Goal: Find specific page/section: Find specific page/section

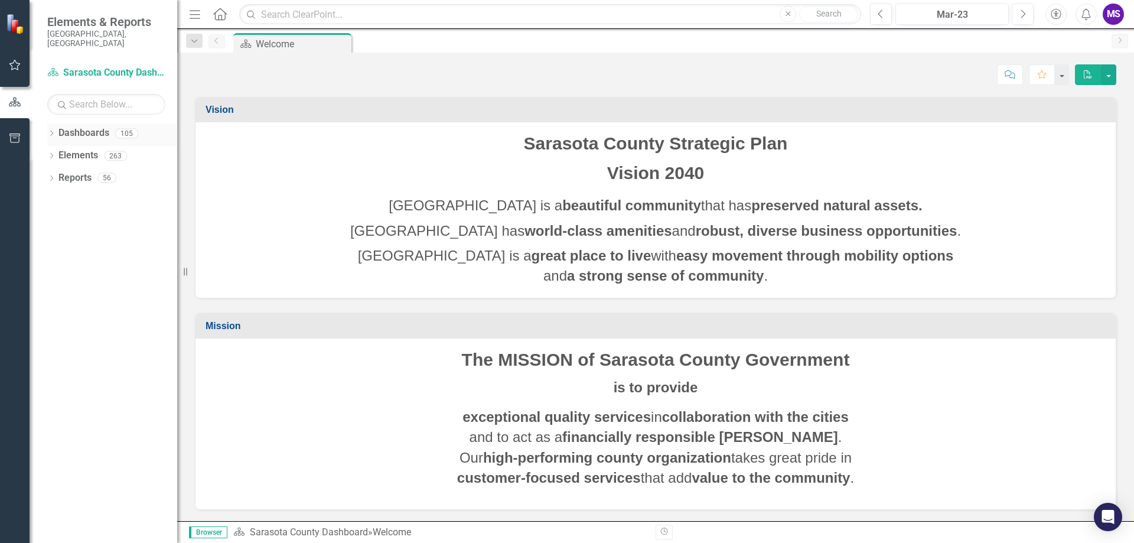
click at [56, 125] on div "Dropdown Dashboards 105" at bounding box center [112, 134] width 130 height 22
click at [52, 131] on icon "Dropdown" at bounding box center [51, 134] width 8 height 6
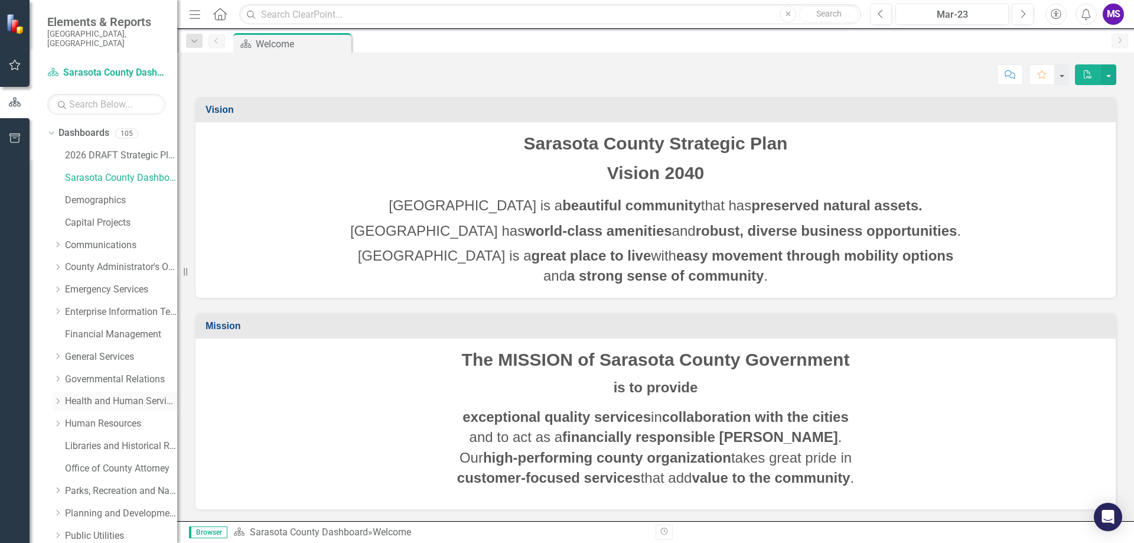
click at [97, 394] on link "Health and Human Services" at bounding box center [121, 401] width 112 height 14
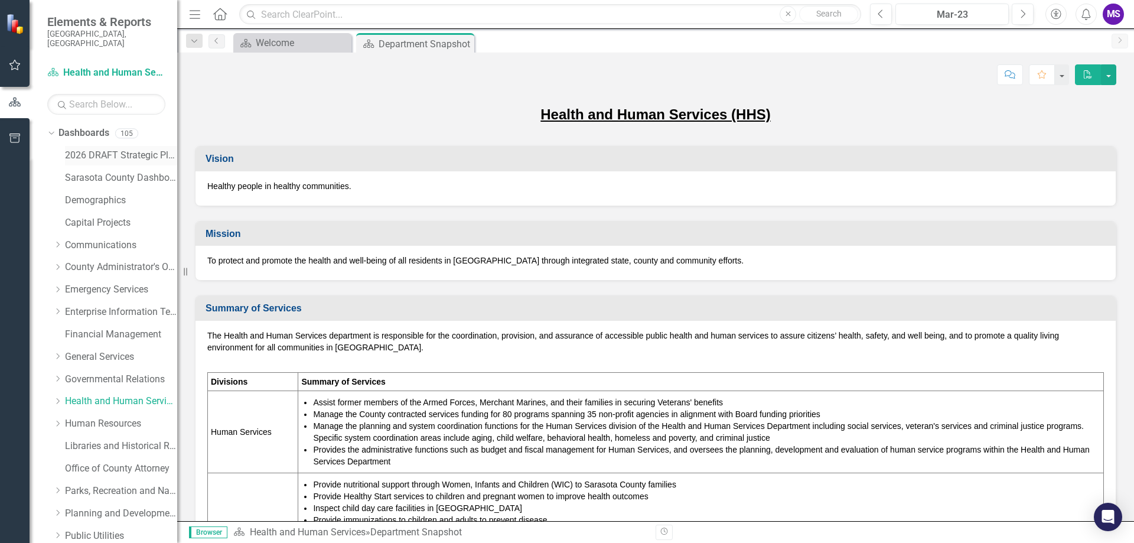
click at [103, 149] on link "2026 DRAFT Strategic Plan" at bounding box center [121, 156] width 112 height 14
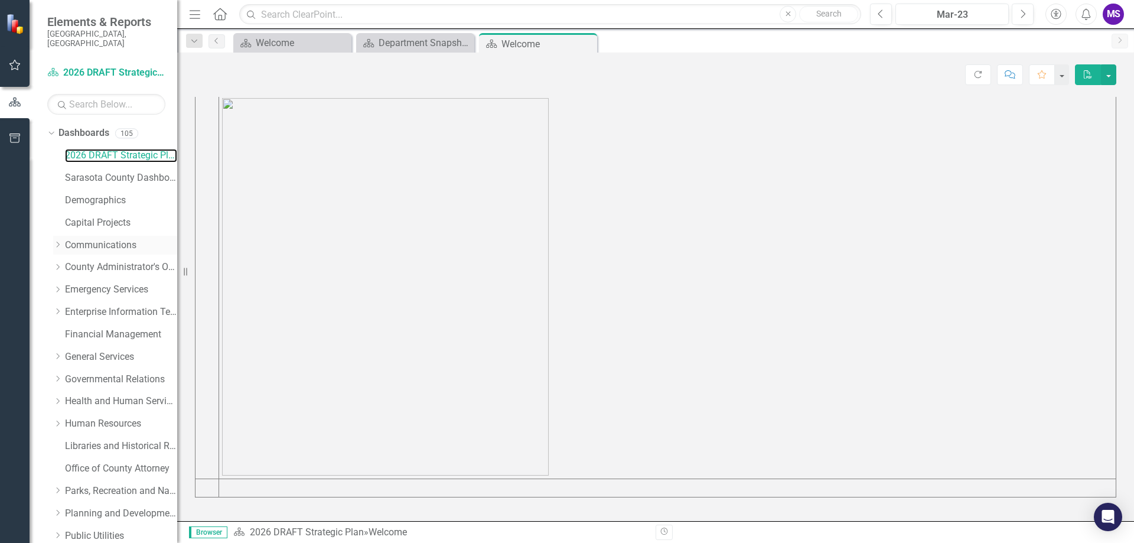
scroll to position [197, 0]
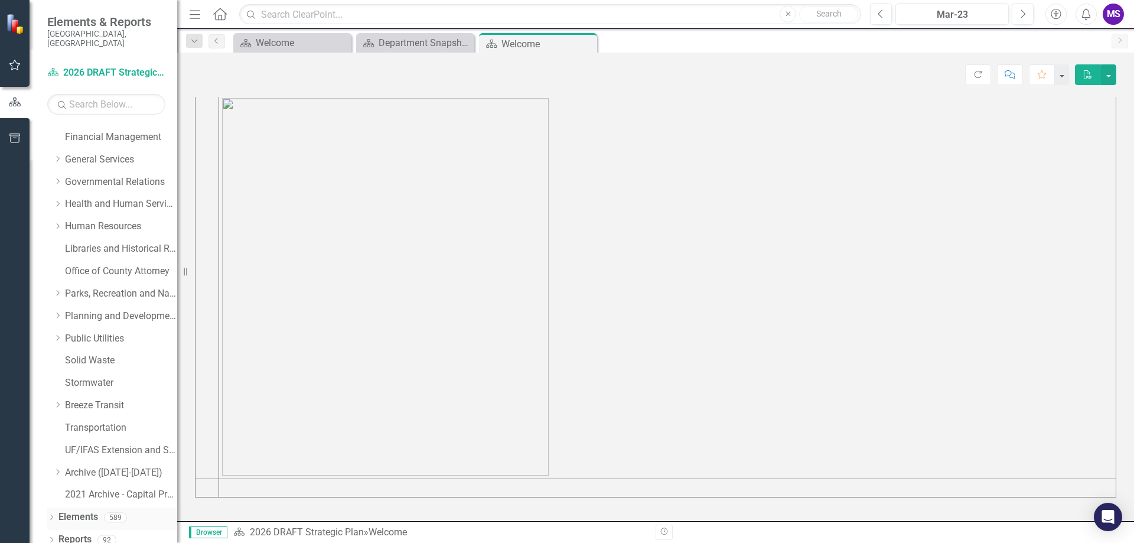
click at [55, 515] on icon "Dropdown" at bounding box center [51, 518] width 8 height 6
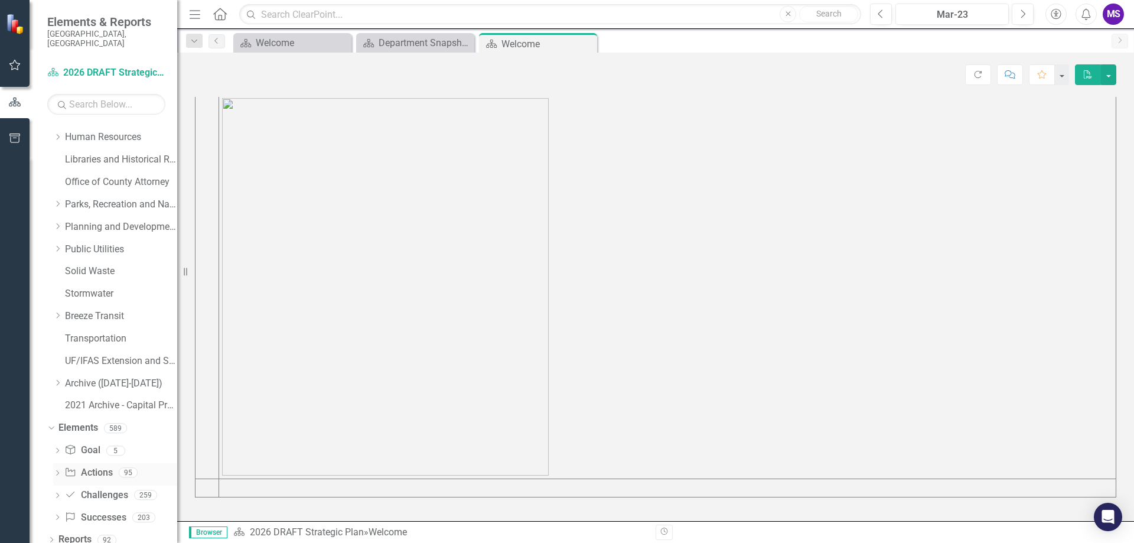
click at [92, 472] on div "Action Actions" at bounding box center [88, 472] width 48 height 19
click at [90, 466] on link "Action Actions" at bounding box center [88, 473] width 48 height 14
click at [146, 463] on div "Action Actions 95" at bounding box center [120, 474] width 113 height 22
click at [154, 465] on div "Action Actions 95" at bounding box center [120, 474] width 113 height 22
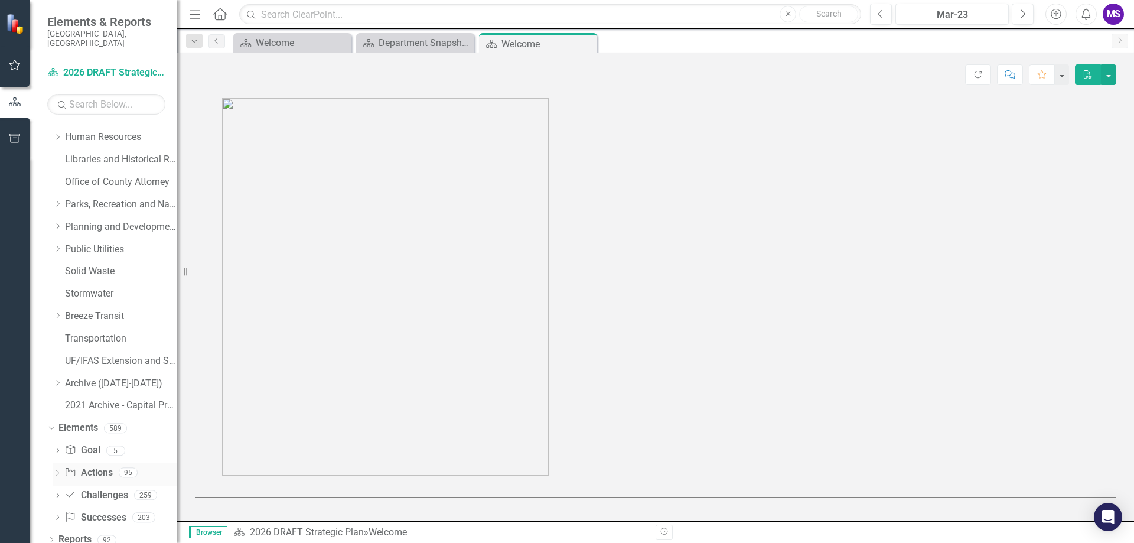
click at [57, 470] on icon at bounding box center [57, 472] width 3 height 5
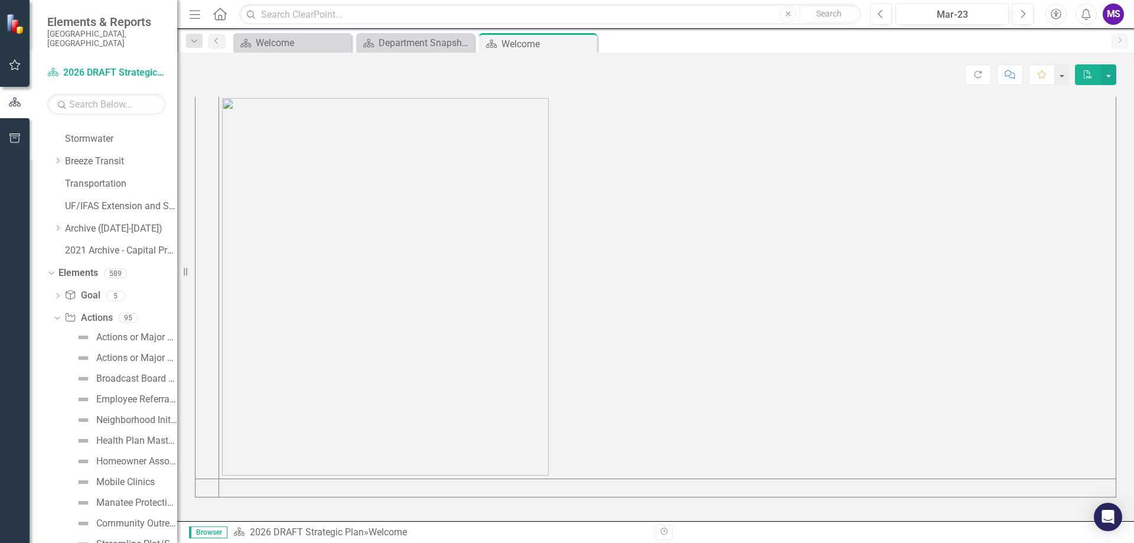
scroll to position [419, 0]
click at [159, 354] on div "Actions or Major Project Sample (Rationale and Impact)" at bounding box center [136, 359] width 81 height 11
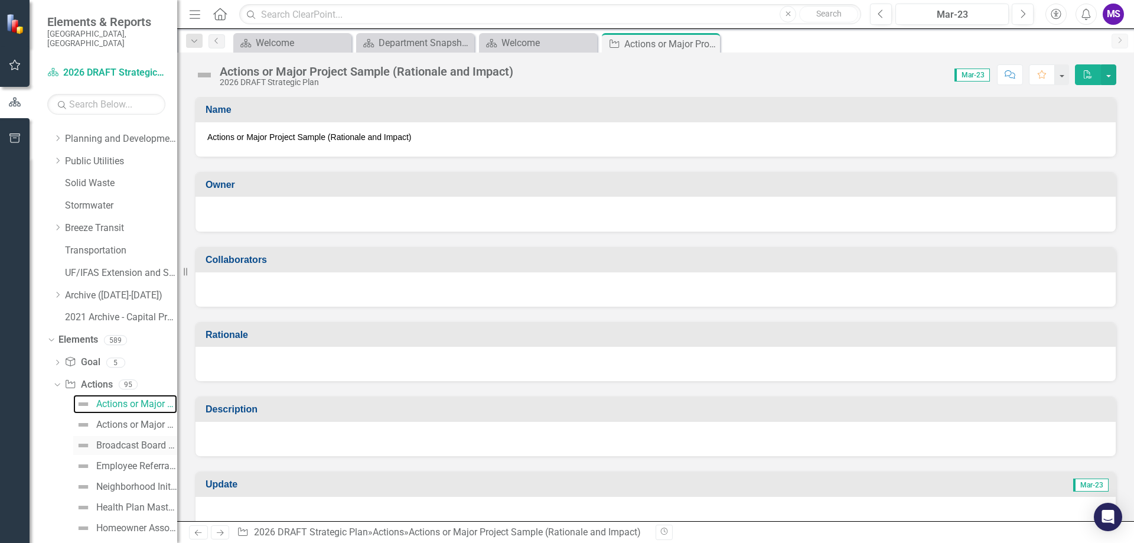
scroll to position [412, 0]
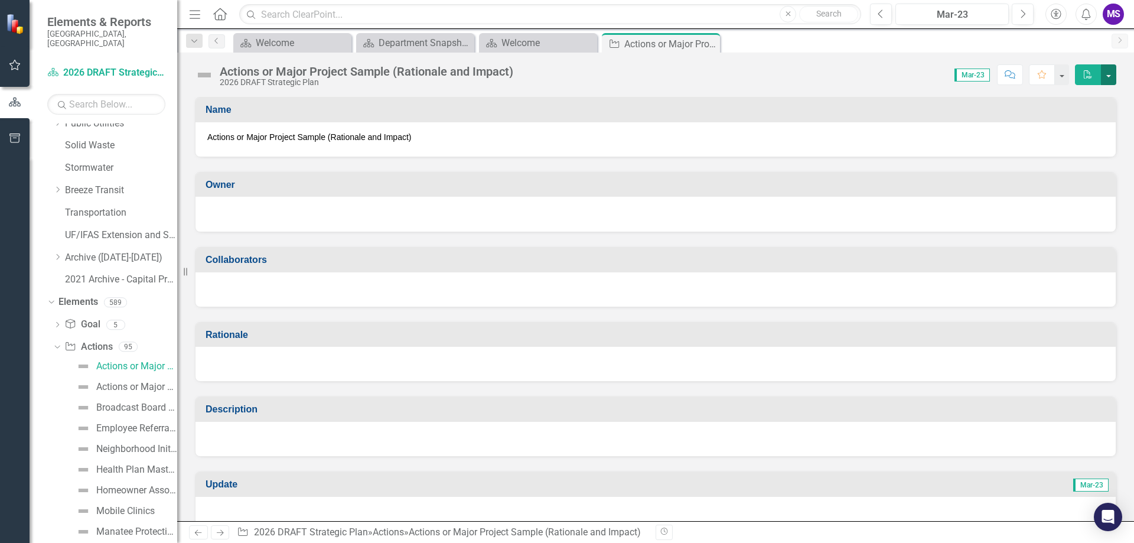
click at [1112, 74] on button "button" at bounding box center [1107, 74] width 15 height 21
click at [161, 381] on div "Actions or Major Project Sample" at bounding box center [136, 386] width 81 height 11
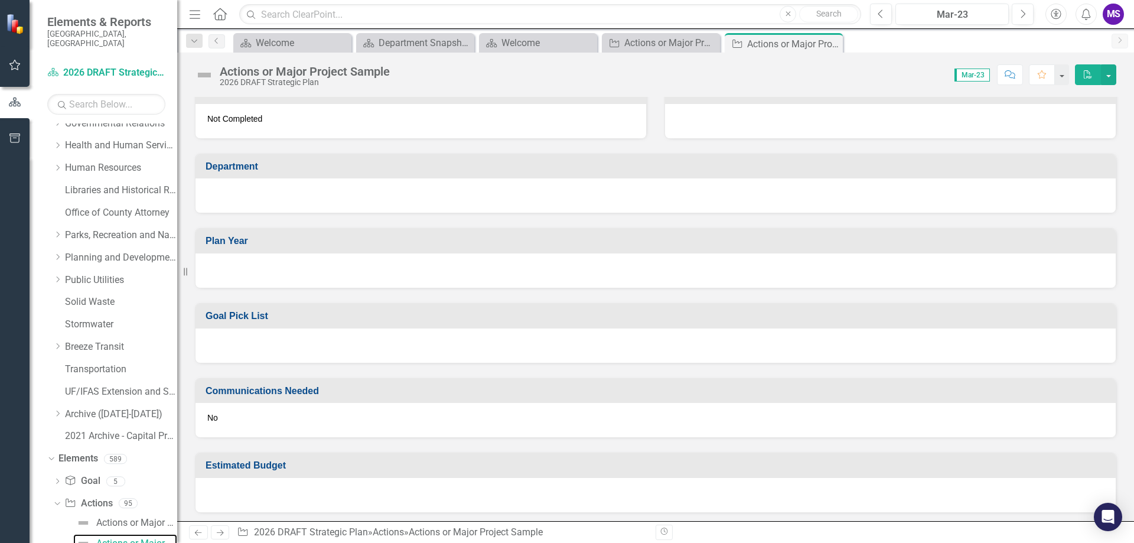
scroll to position [546, 0]
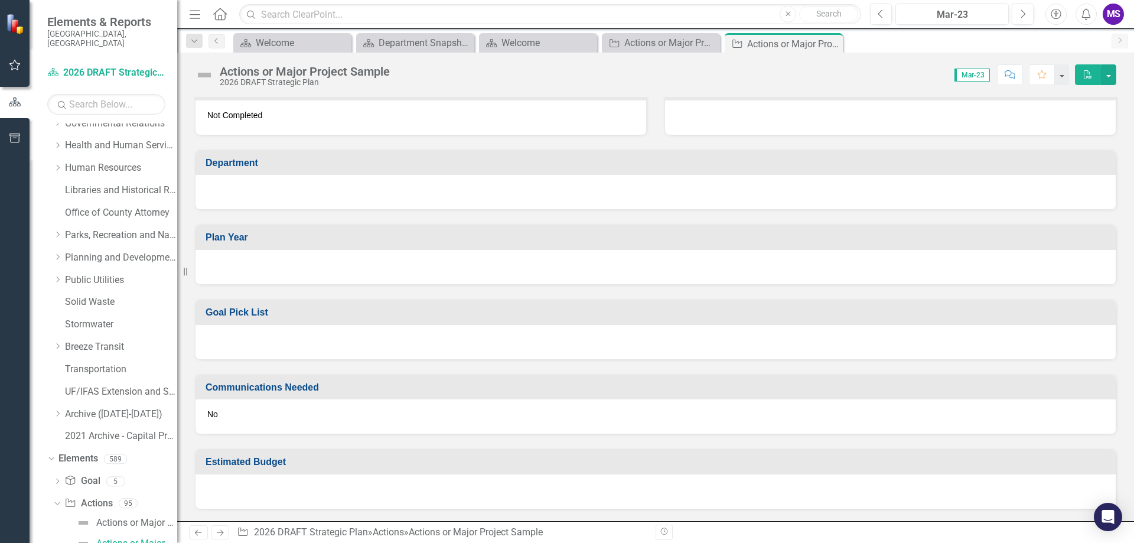
click at [1118, 74] on div "Actions or Major Project Sample 2026 DRAFT Strategic Plan Score: N/A Mar-23 Com…" at bounding box center [655, 70] width 956 height 35
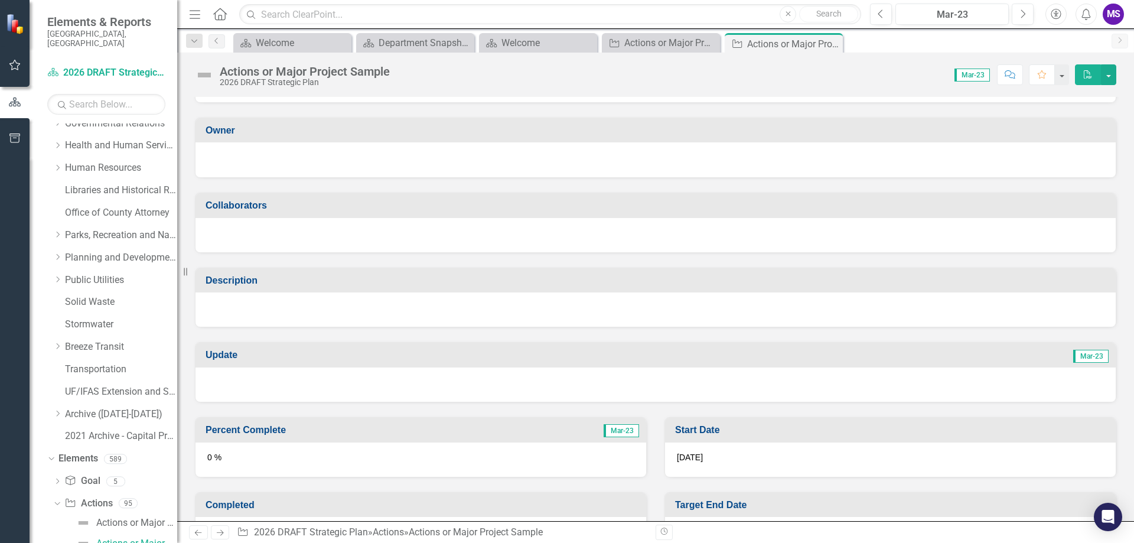
scroll to position [0, 0]
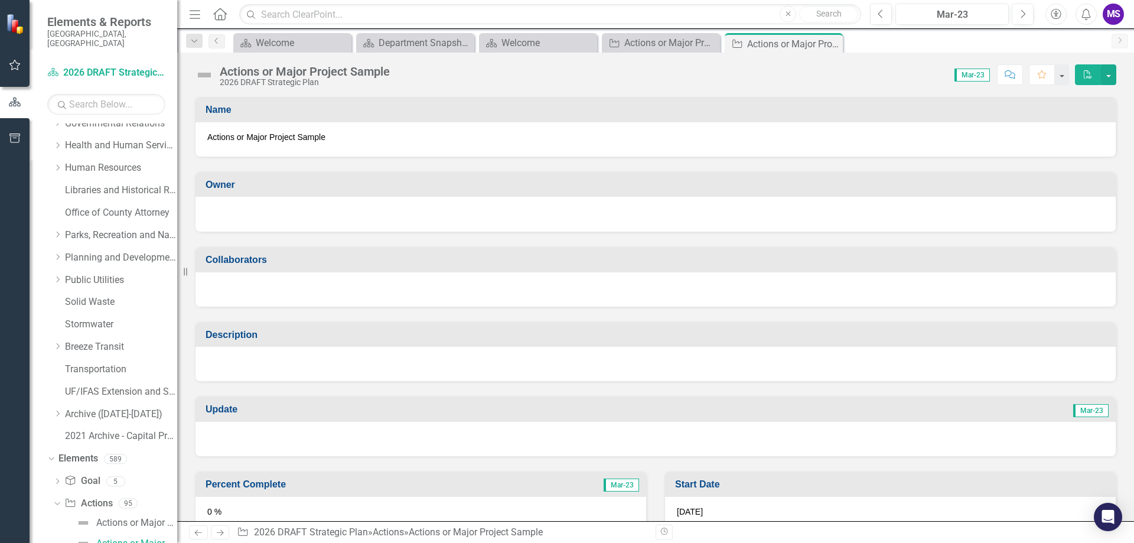
click at [299, 136] on span "Actions or Major Project Sample" at bounding box center [655, 137] width 896 height 12
click at [714, 44] on icon "Close" at bounding box center [709, 42] width 12 height 9
click at [394, 216] on div at bounding box center [655, 212] width 896 height 14
click at [1109, 74] on button "button" at bounding box center [1107, 74] width 15 height 21
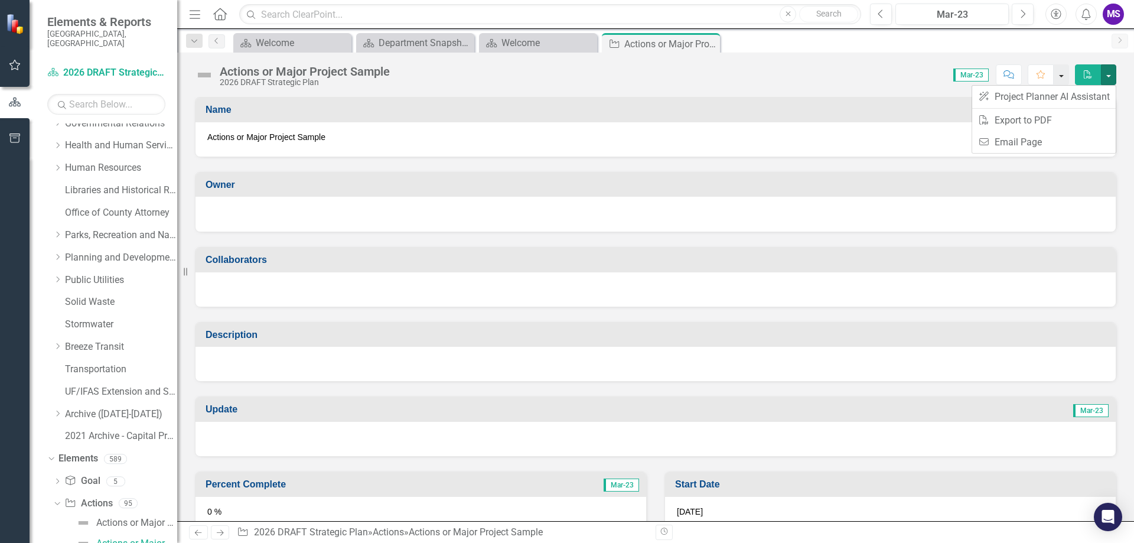
click at [1060, 74] on button "button" at bounding box center [1060, 74] width 15 height 21
click at [758, 77] on div "Score: N/A Mar-23 Completed Comment Favorite PDF" at bounding box center [756, 74] width 720 height 20
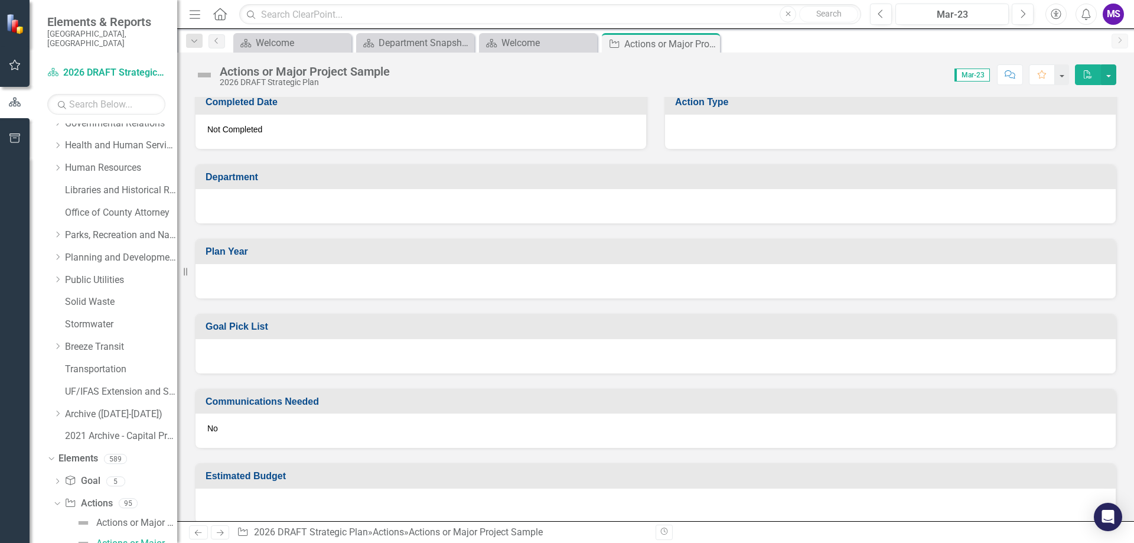
scroll to position [546, 0]
